Goal: Information Seeking & Learning: Learn about a topic

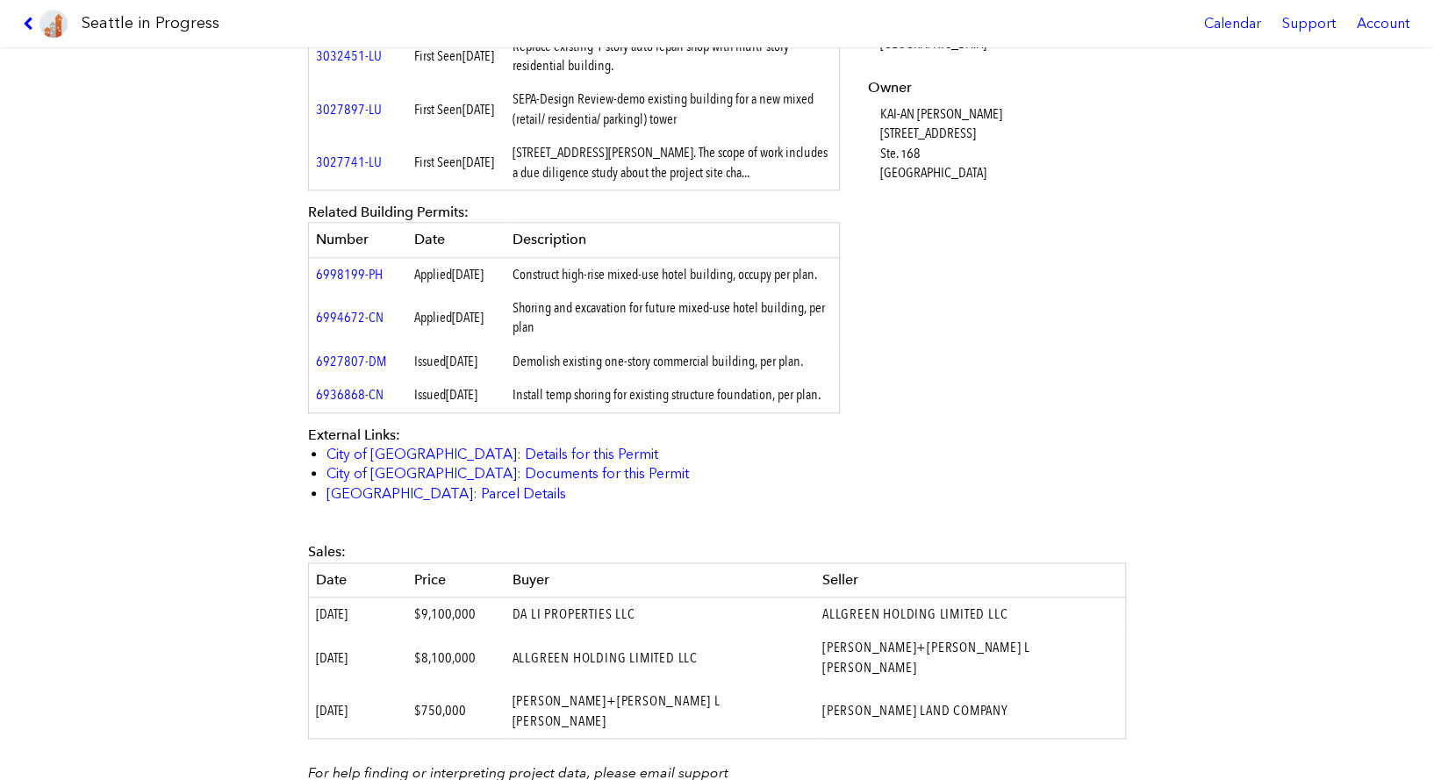
scroll to position [1096, 0]
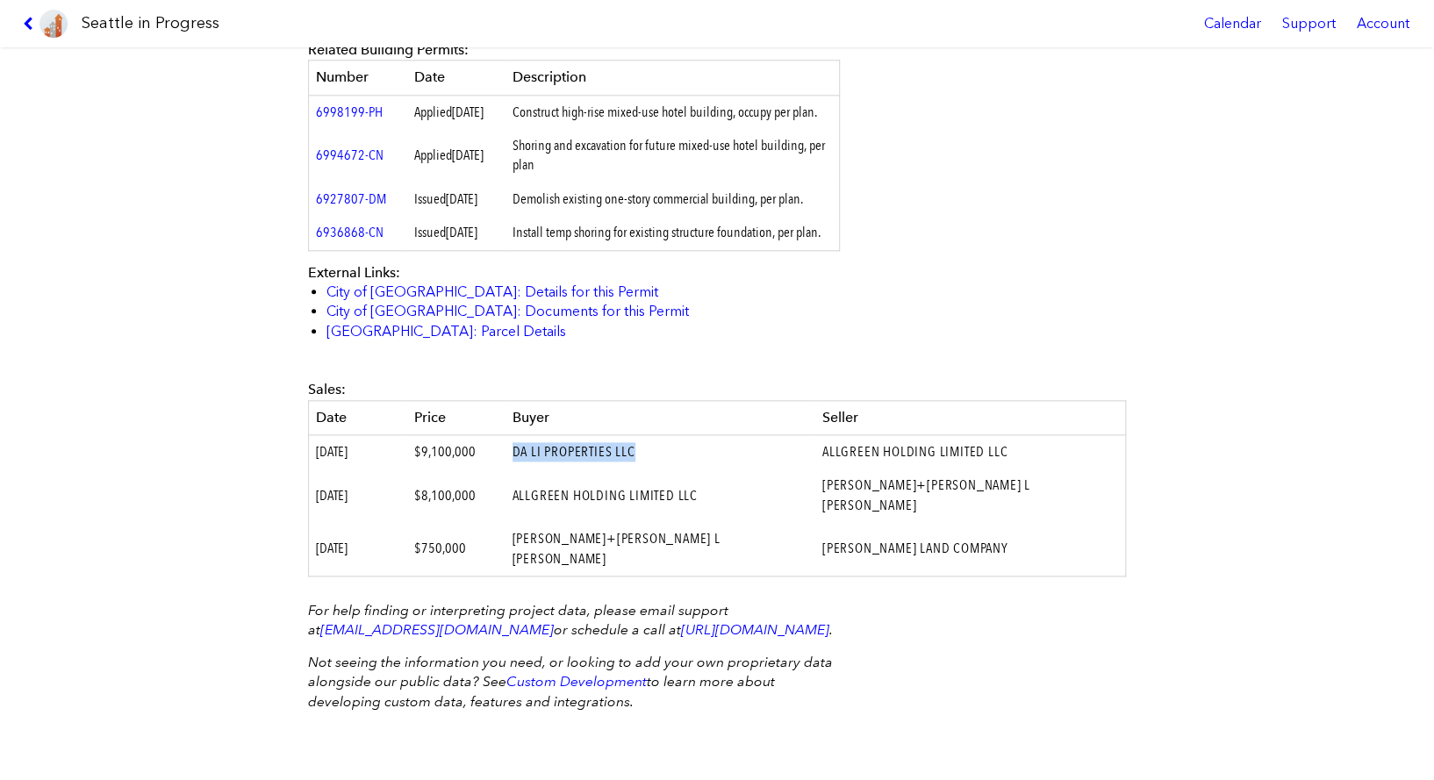
drag, startPoint x: 705, startPoint y: 470, endPoint x: 569, endPoint y: 469, distance: 136.0
click at [569, 469] on td "DA LI PROPERTIES LLC" at bounding box center [660, 452] width 310 height 34
copy td "DA LI PROPERTIES LLC"
click at [197, 395] on div "[STREET_ADDRESS][PERSON_NAME] #3041311-LU Full design proposal Status: Approved…" at bounding box center [717, 413] width 1434 height 733
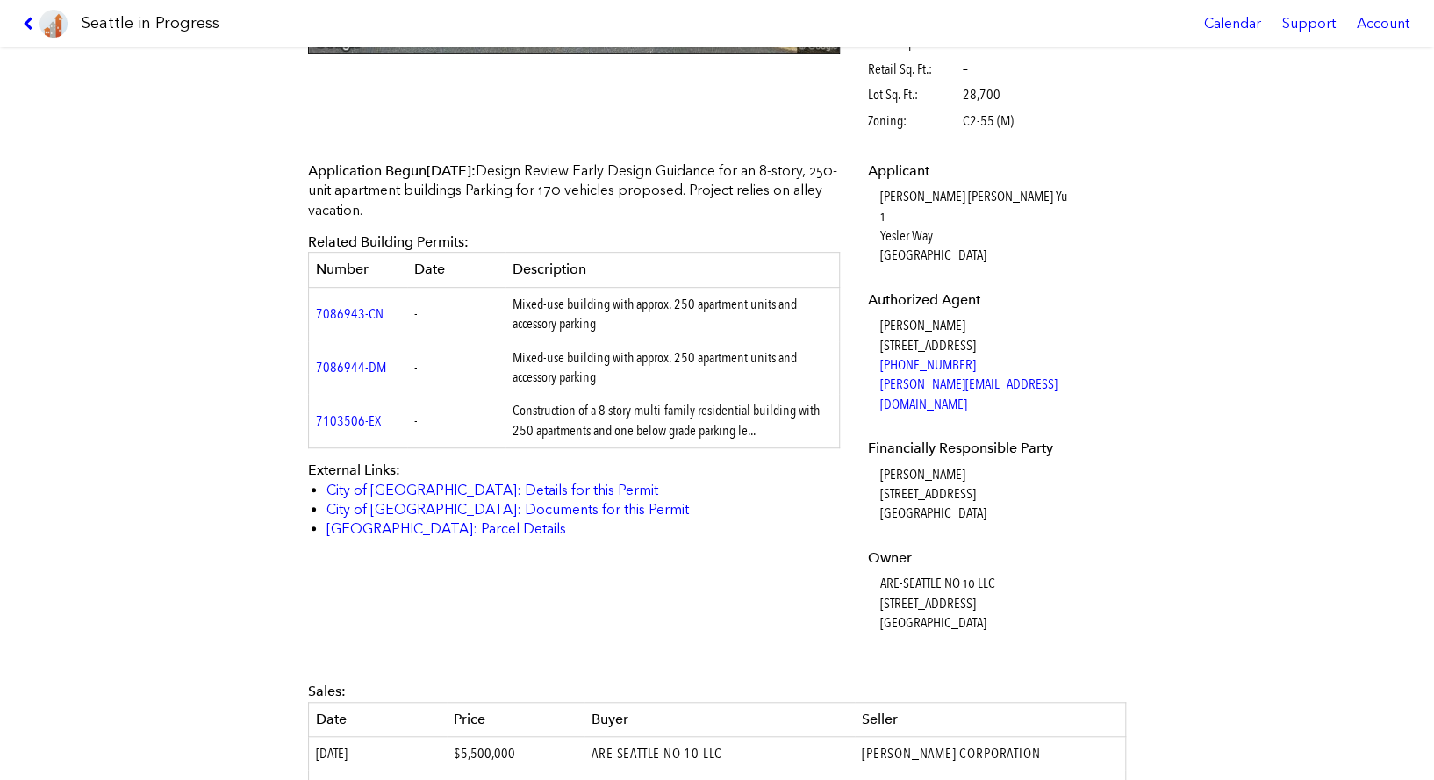
scroll to position [438, 0]
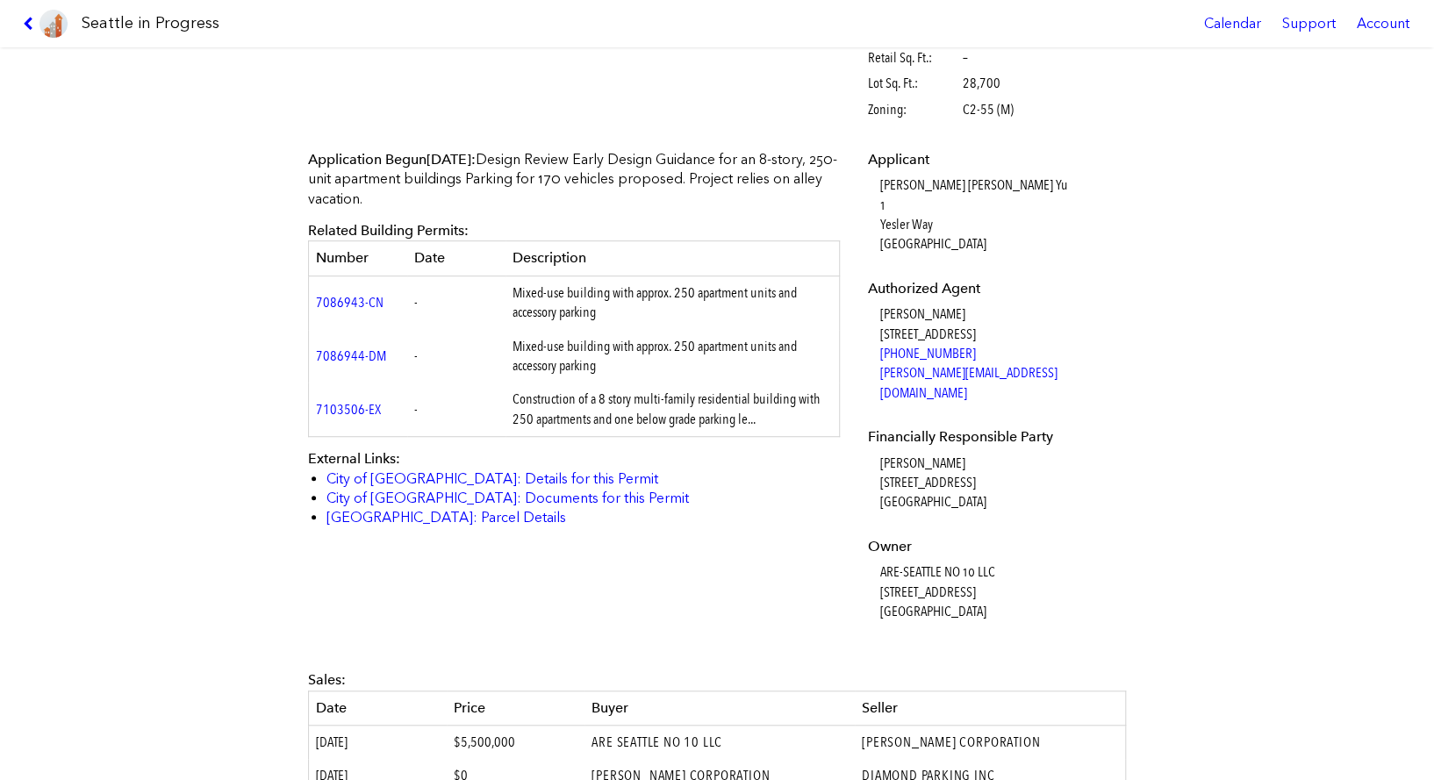
click at [173, 484] on div "400 W HARRISON ST #3043187-EG Design Documents Unavailable Status: Applied Firs…" at bounding box center [717, 413] width 1434 height 733
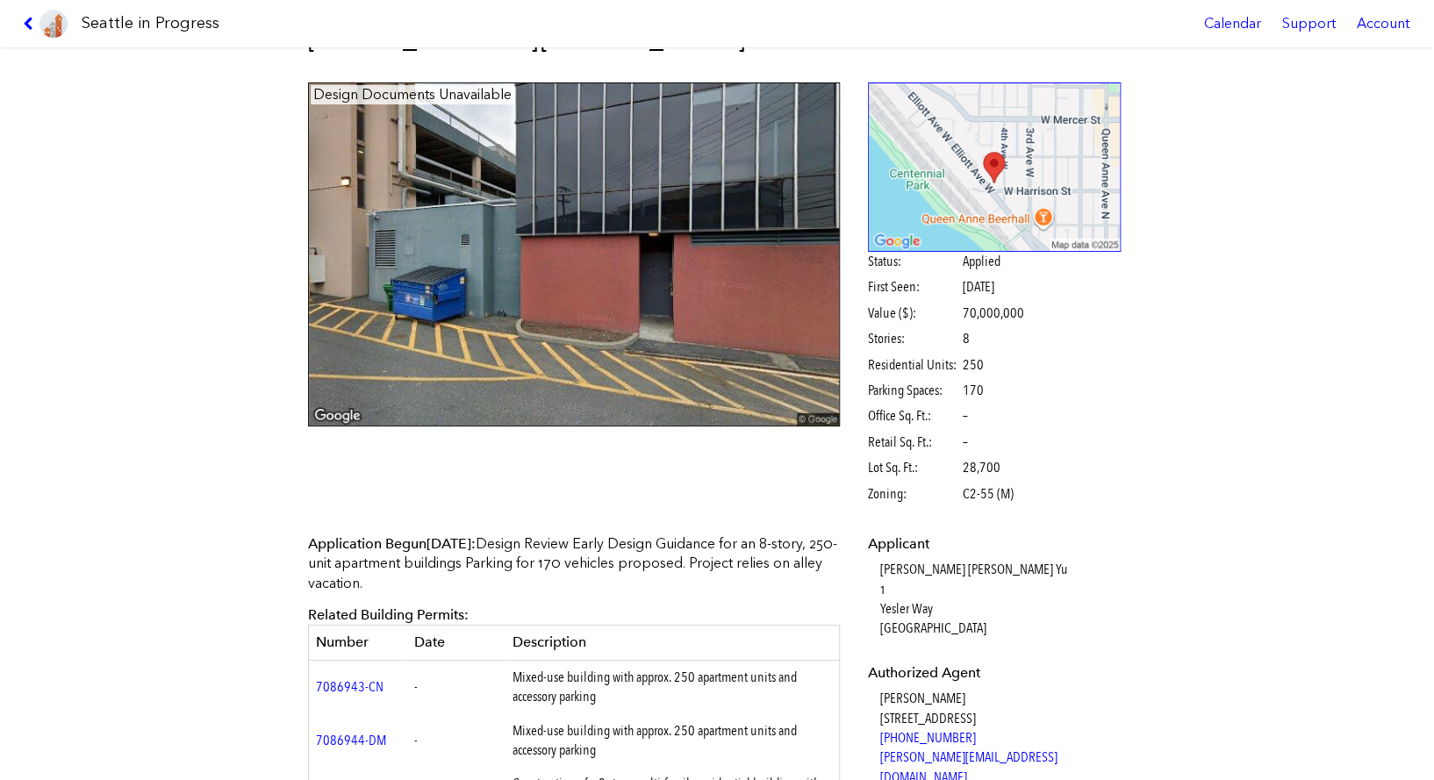
scroll to position [40, 0]
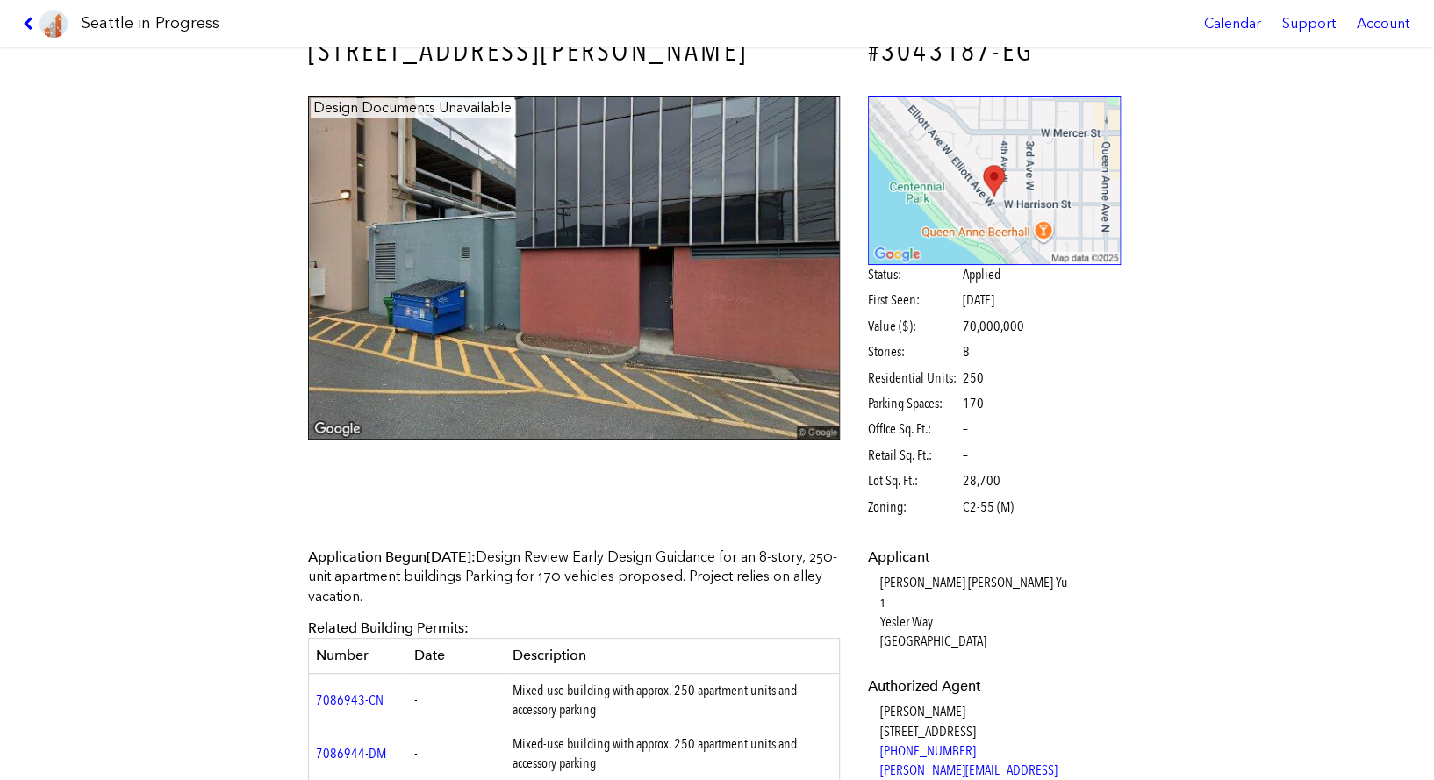
click at [1203, 389] on div "400 W HARRISON ST #3043187-EG Design Documents Unavailable Status: Applied Firs…" at bounding box center [717, 413] width 1434 height 733
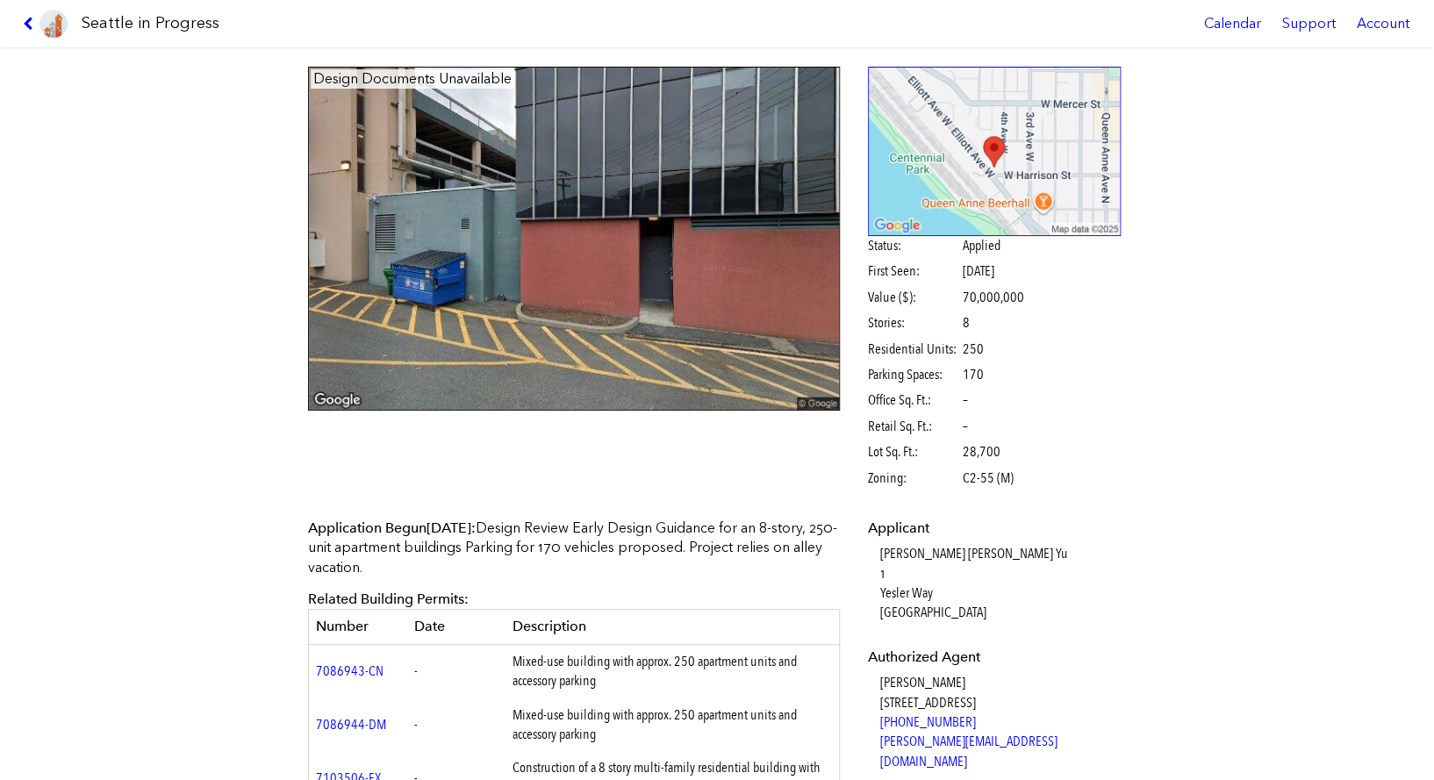
scroll to position [0, 0]
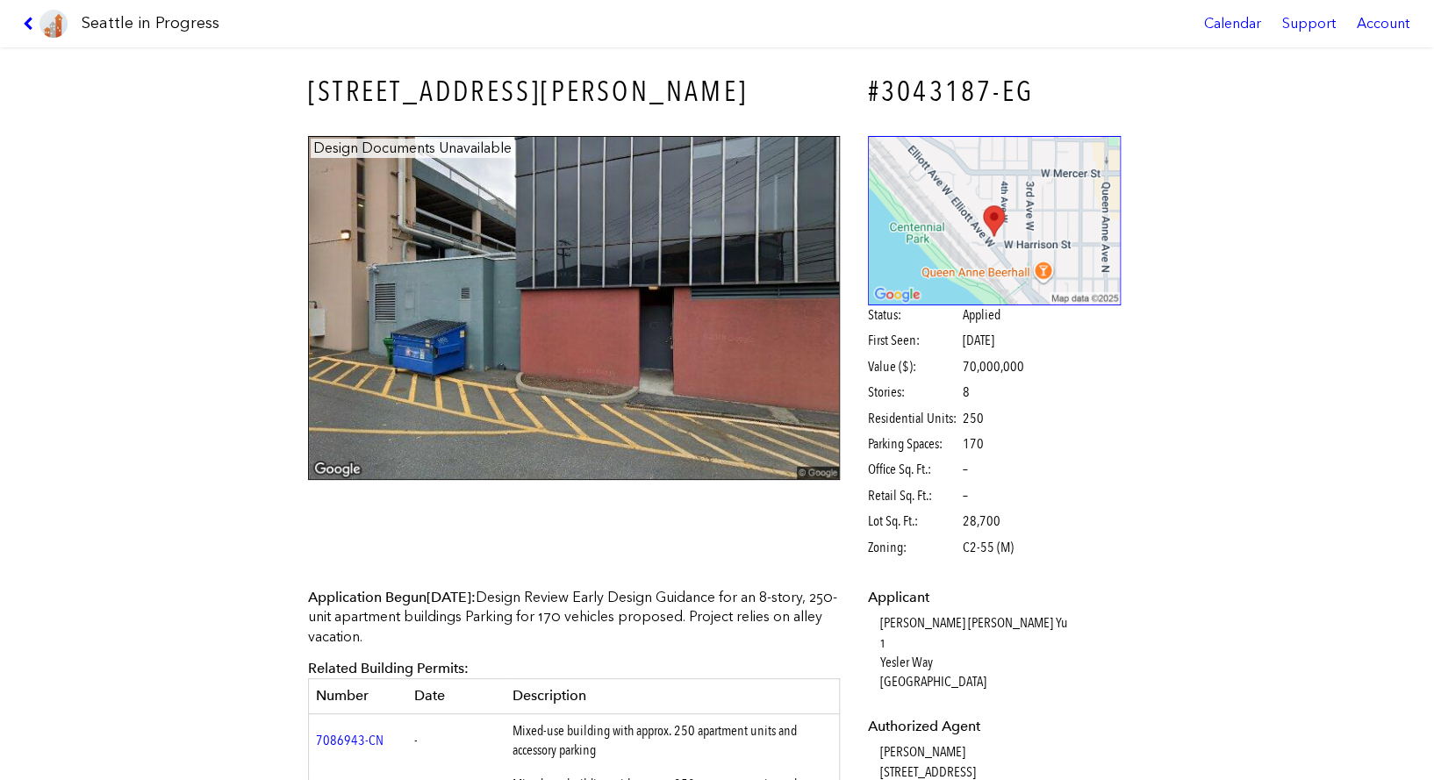
click at [1206, 472] on div "400 W HARRISON ST #3043187-EG Design Documents Unavailable Status: Applied Firs…" at bounding box center [717, 413] width 1434 height 733
click at [1135, 283] on div "400 W HARRISON ST #3043187-EG Design Documents Unavailable Status: Applied Firs…" at bounding box center [717, 413] width 1434 height 733
click at [1358, 282] on div "400 W HARRISON ST #3043187-EG Design Documents Unavailable Status: Applied Firs…" at bounding box center [717, 413] width 1434 height 733
